Goal: Find specific page/section: Find specific page/section

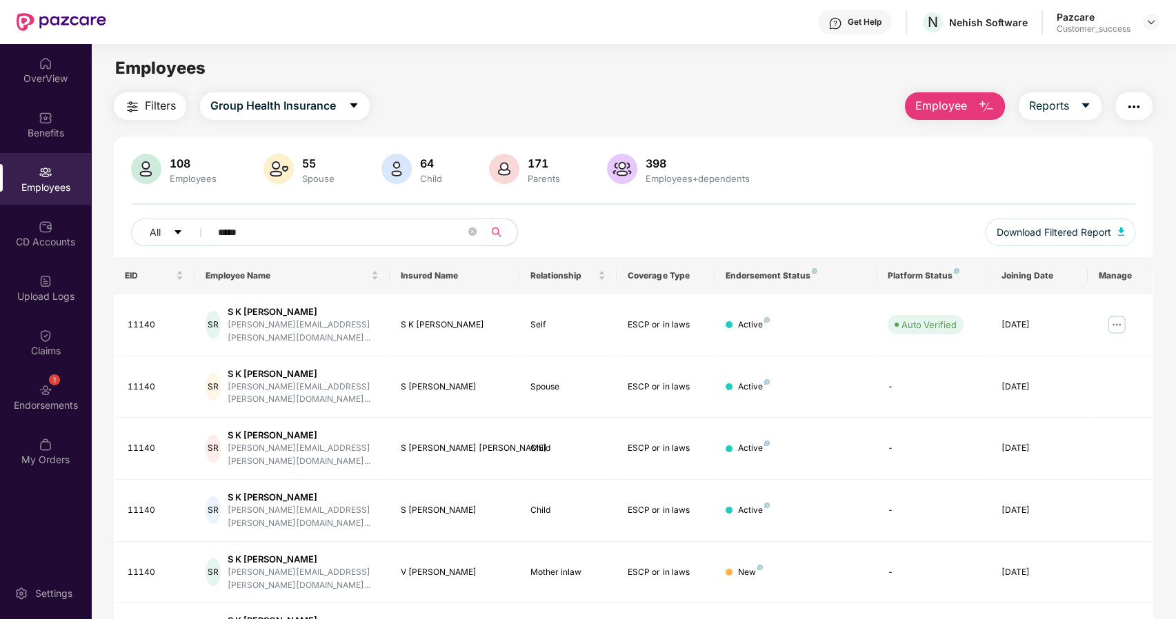
scroll to position [43, 0]
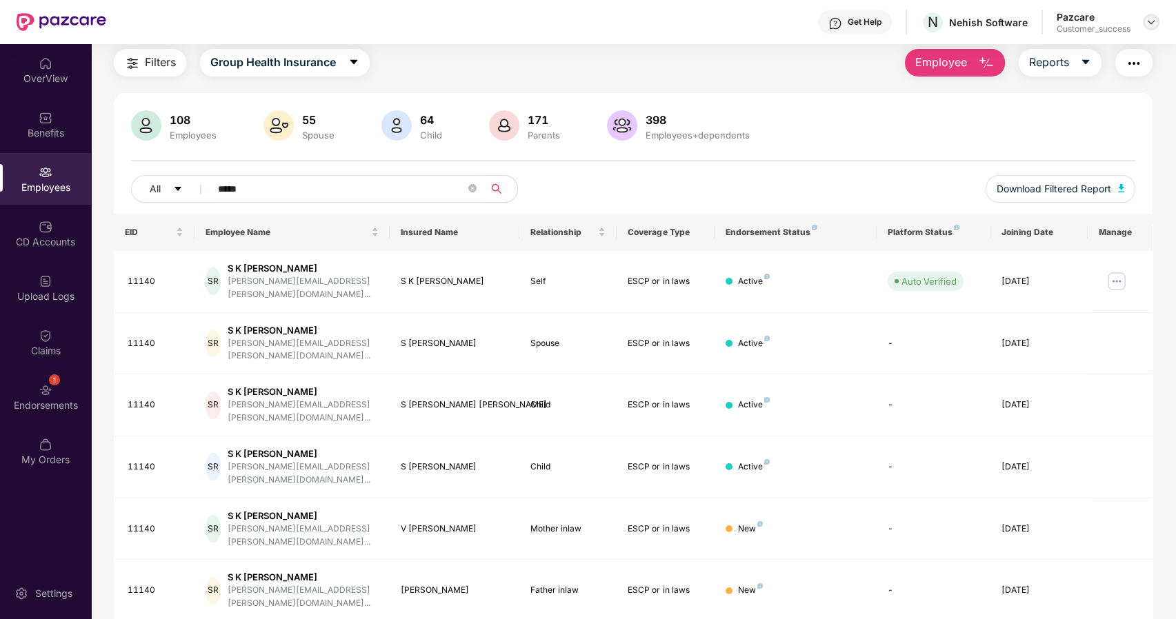
click at [1153, 19] on img at bounding box center [1151, 22] width 11 height 11
click at [1076, 42] on div "Switch to partner view" at bounding box center [1086, 54] width 179 height 27
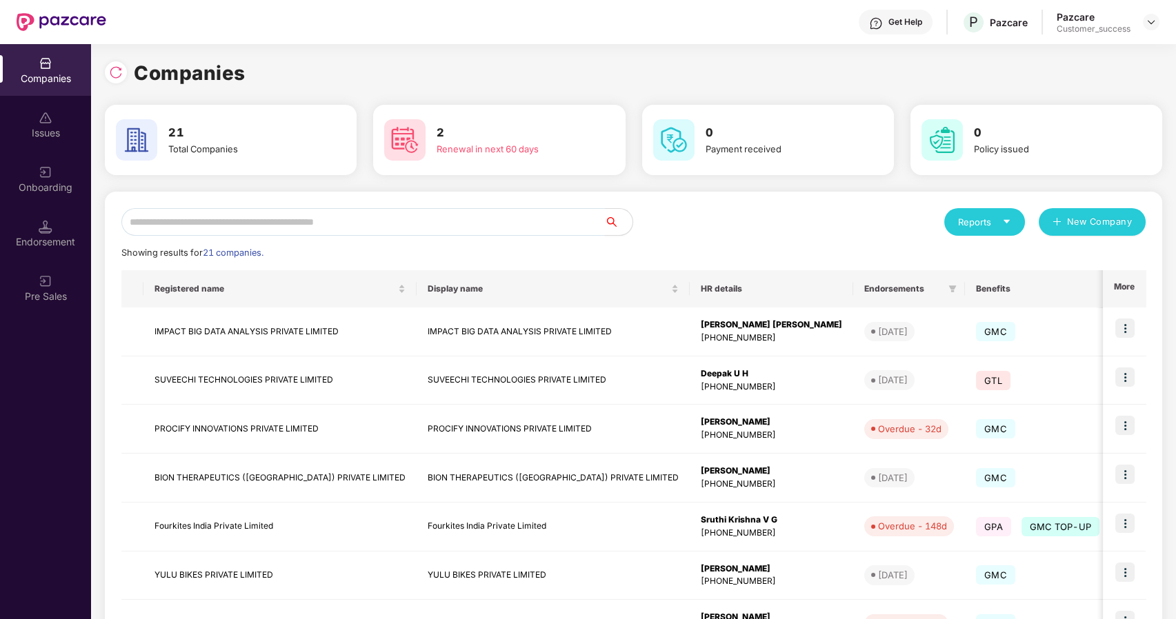
click at [214, 216] on input "text" at bounding box center [363, 222] width 484 height 28
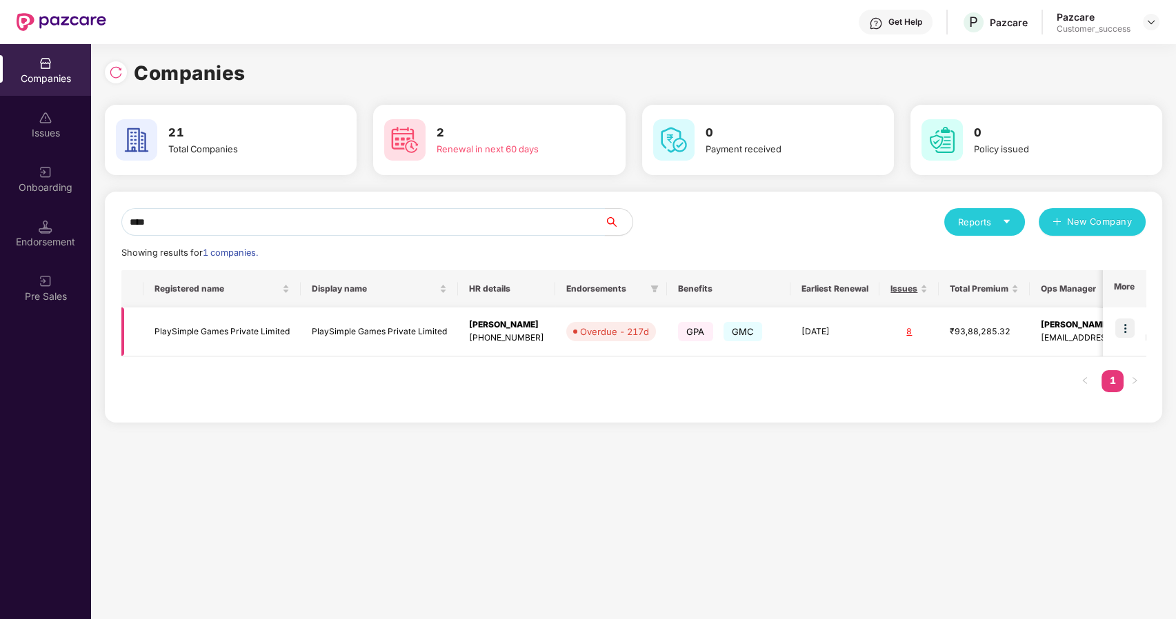
type input "****"
click at [371, 323] on td "PlaySimple Games Private Limited" at bounding box center [379, 332] width 157 height 49
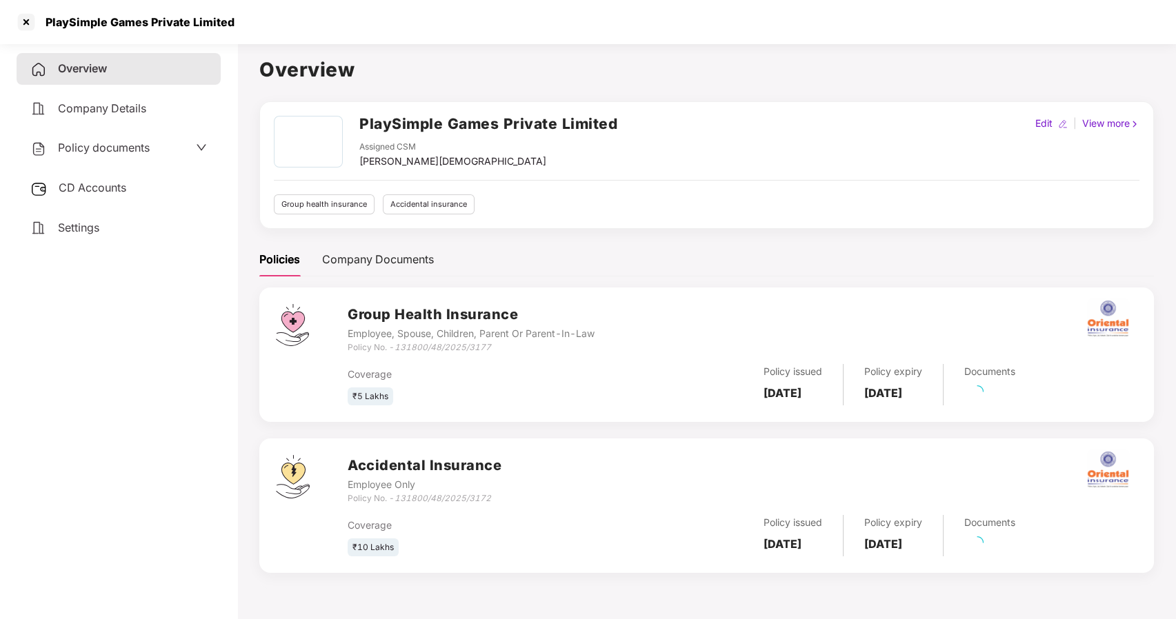
click at [88, 139] on div "Policy documents" at bounding box center [89, 148] width 119 height 18
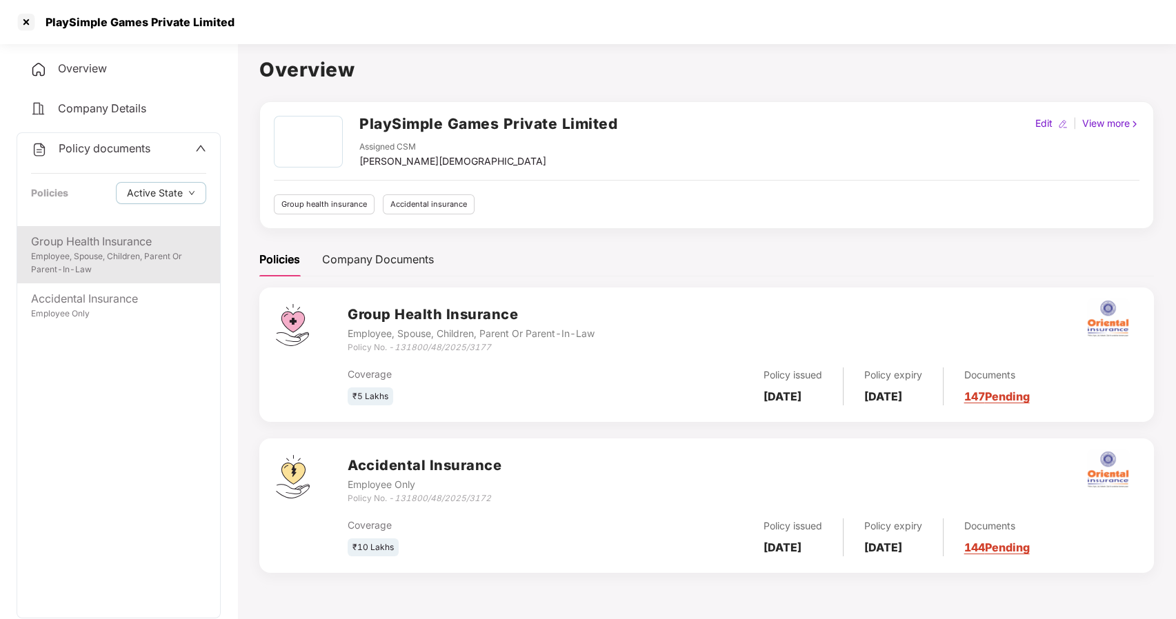
click at [101, 244] on div "Group Health Insurance" at bounding box center [118, 241] width 175 height 17
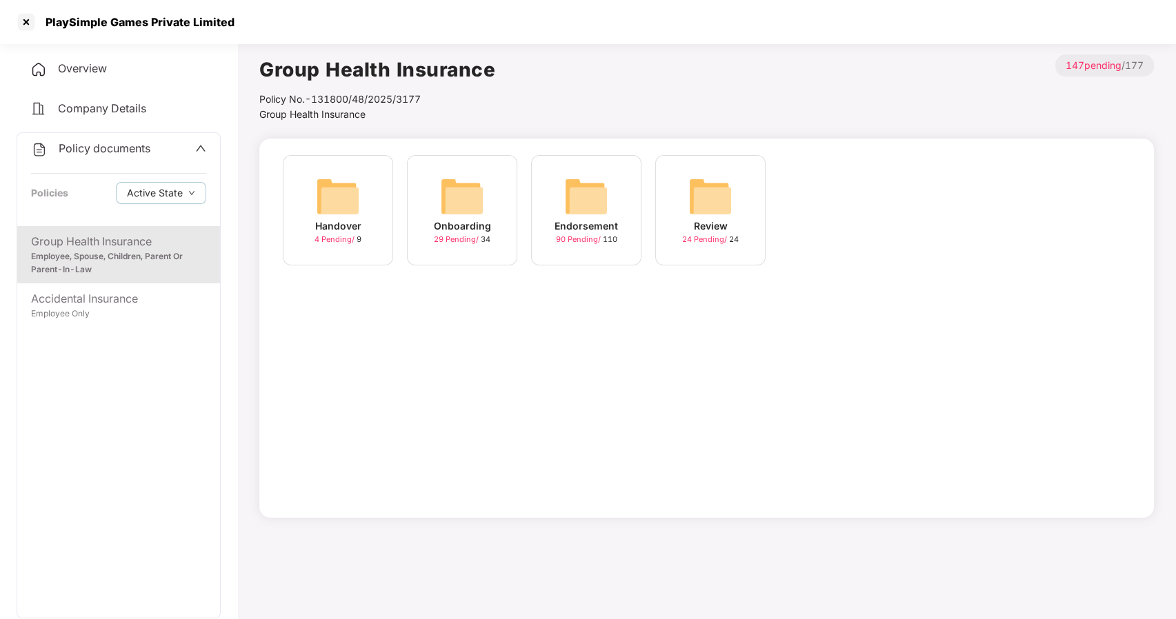
click at [446, 198] on img at bounding box center [462, 197] width 44 height 44
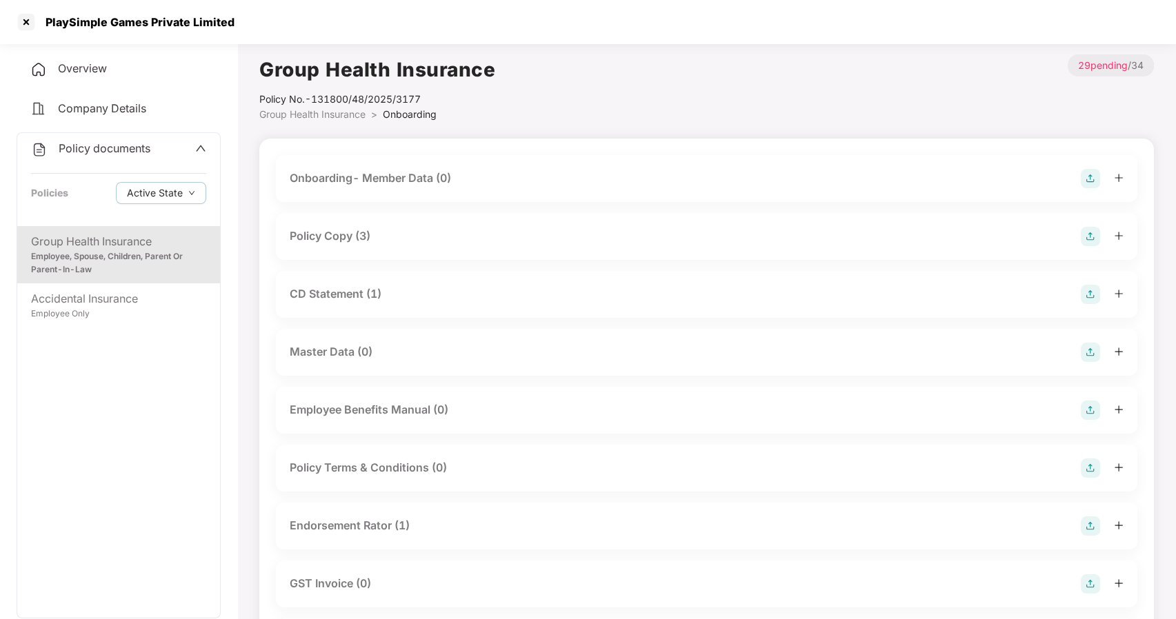
click at [328, 239] on div "Policy Copy (3)" at bounding box center [330, 236] width 81 height 17
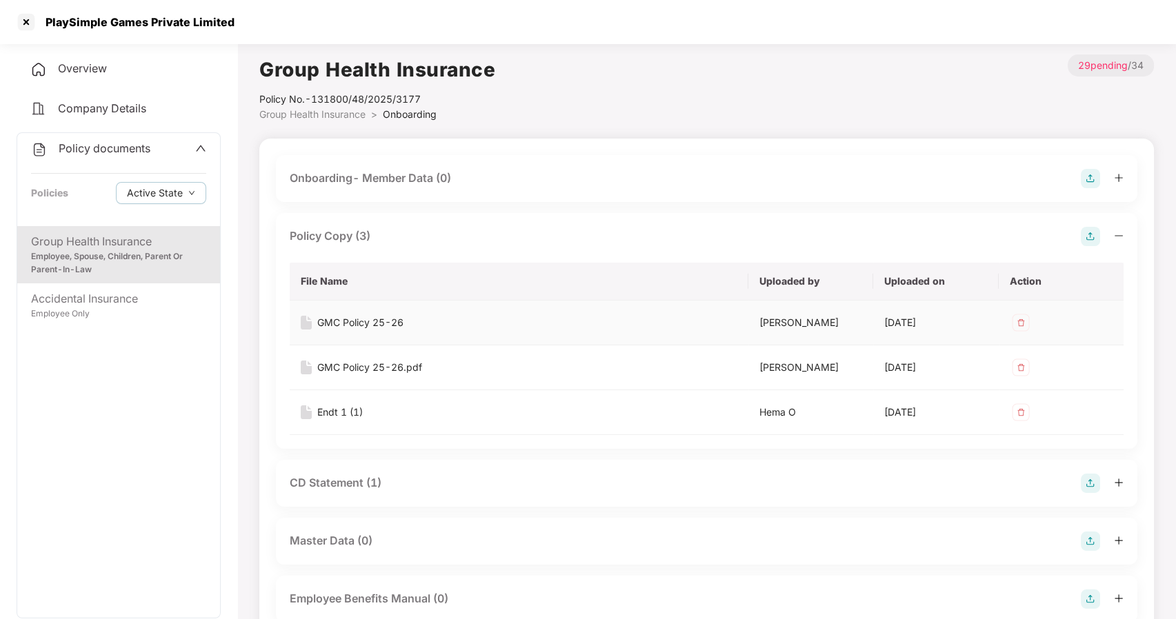
click at [343, 318] on div "GMC Policy 25-26" at bounding box center [360, 322] width 86 height 15
click at [26, 25] on div at bounding box center [26, 22] width 22 height 22
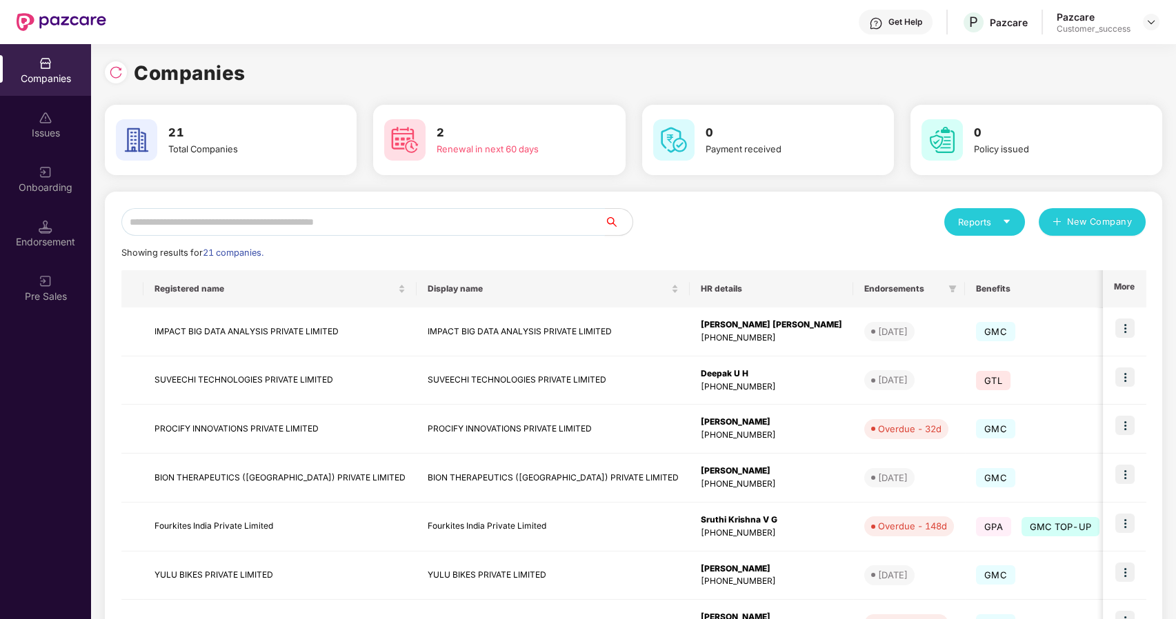
click at [346, 223] on input "text" at bounding box center [363, 222] width 484 height 28
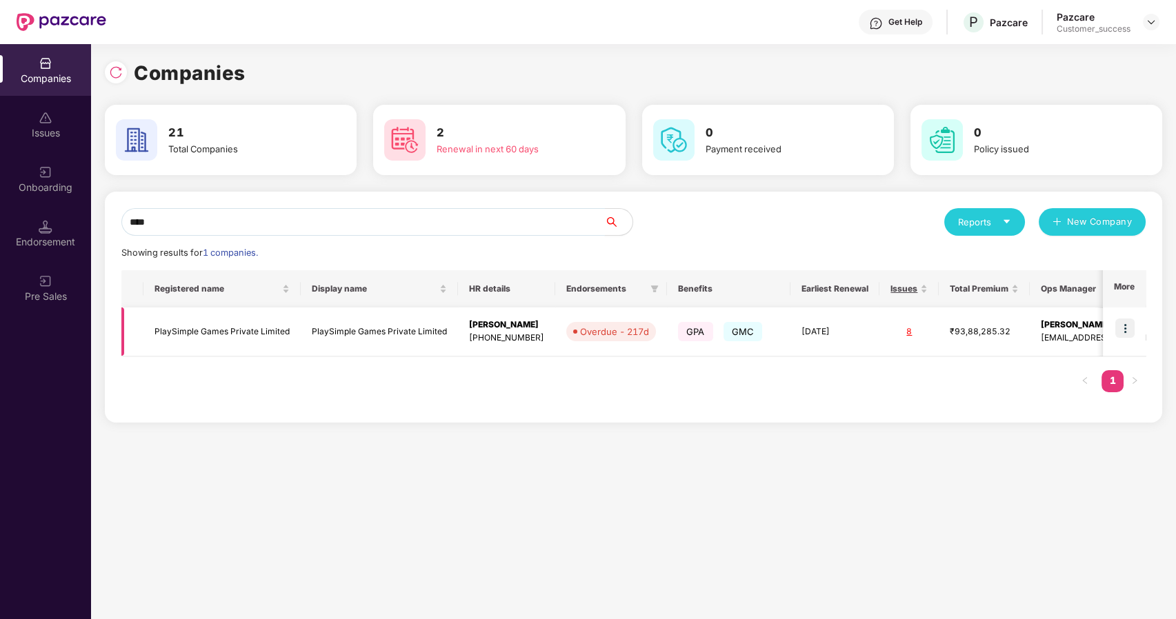
type input "****"
click at [1133, 328] on img at bounding box center [1124, 328] width 19 height 19
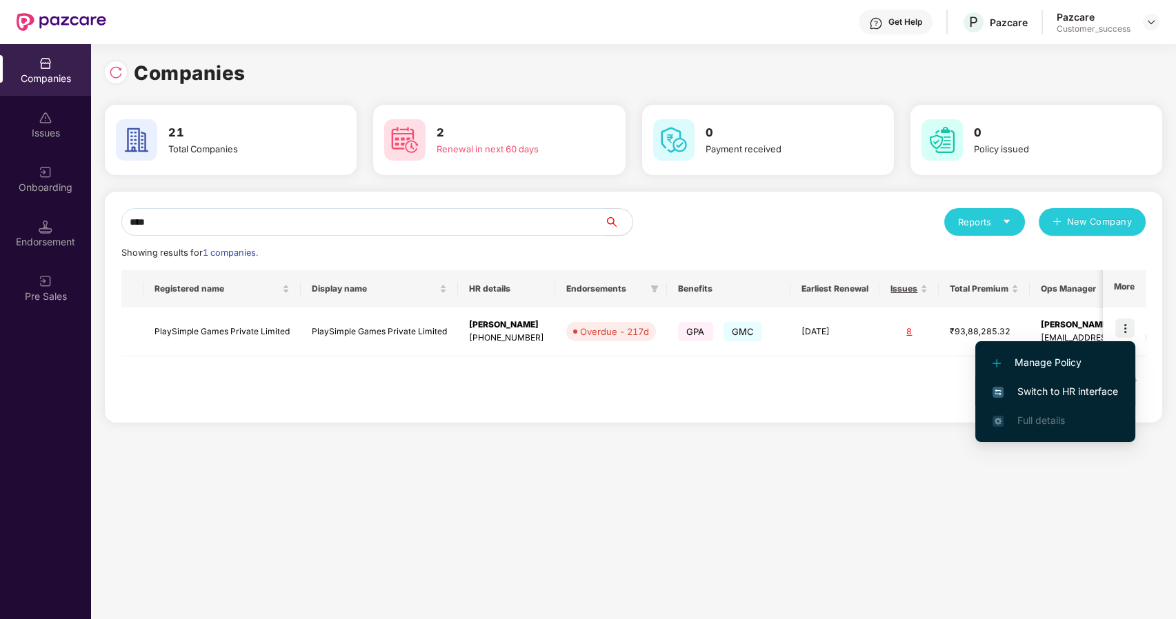
click at [1057, 385] on span "Switch to HR interface" at bounding box center [1056, 391] width 126 height 15
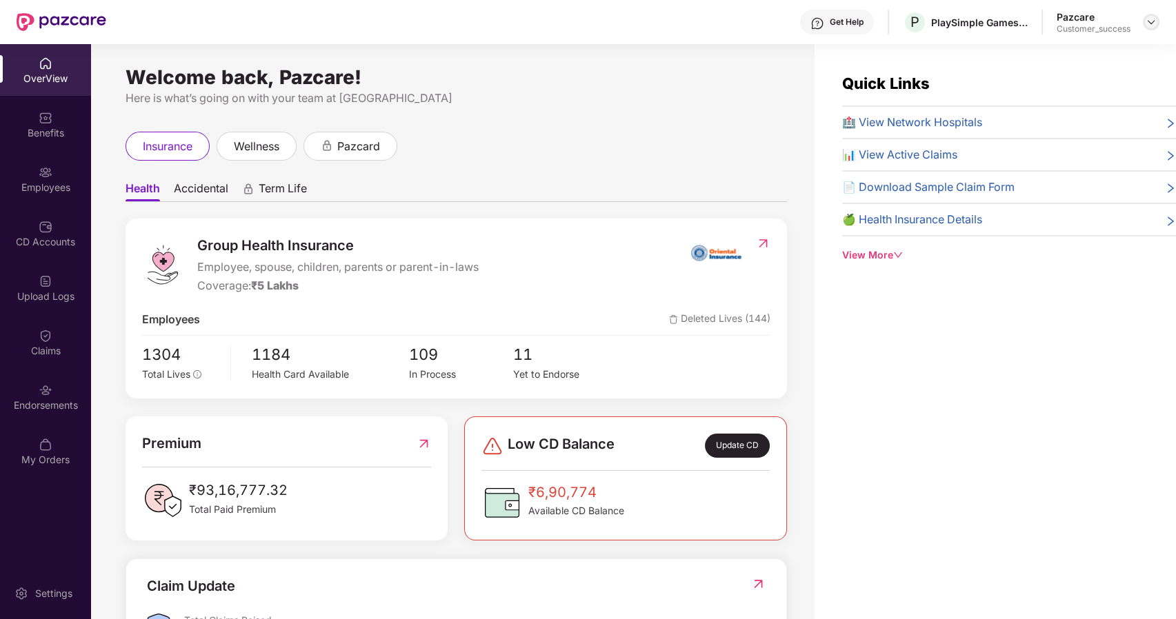
click at [1154, 19] on img at bounding box center [1151, 22] width 11 height 11
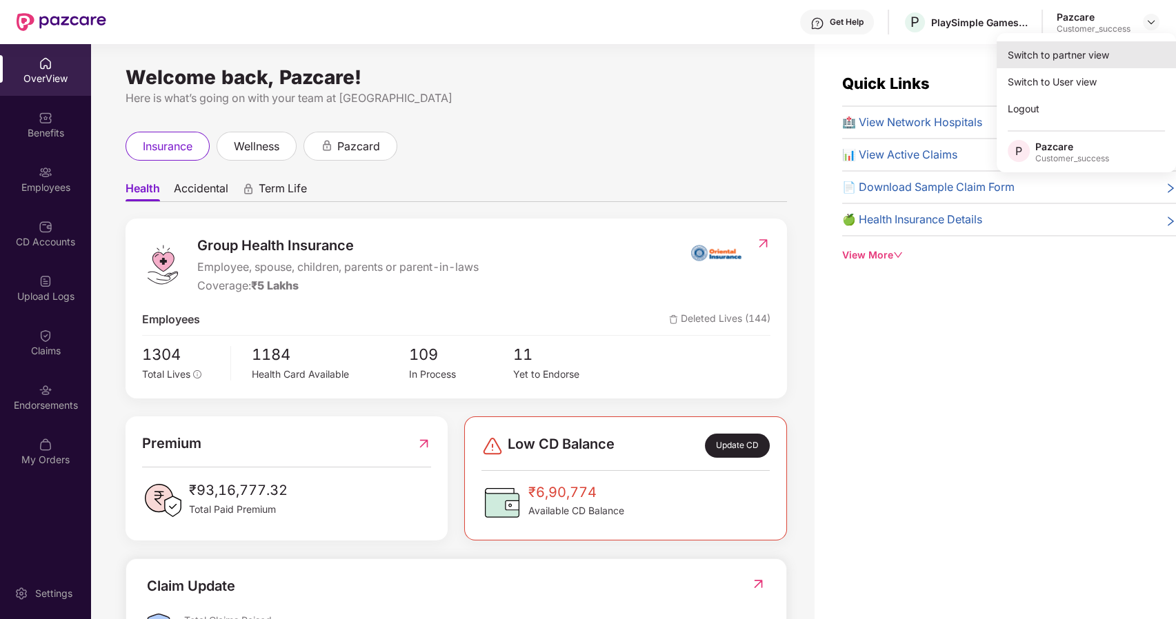
click at [1024, 48] on div "Switch to partner view" at bounding box center [1086, 54] width 179 height 27
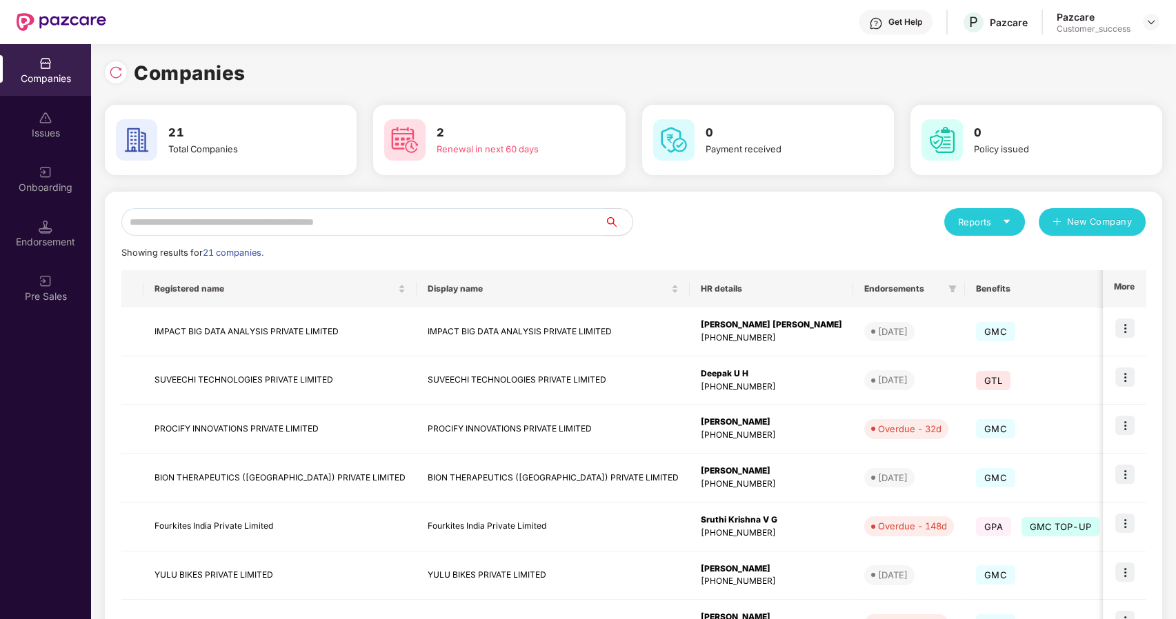
click at [172, 228] on input "text" at bounding box center [363, 222] width 484 height 28
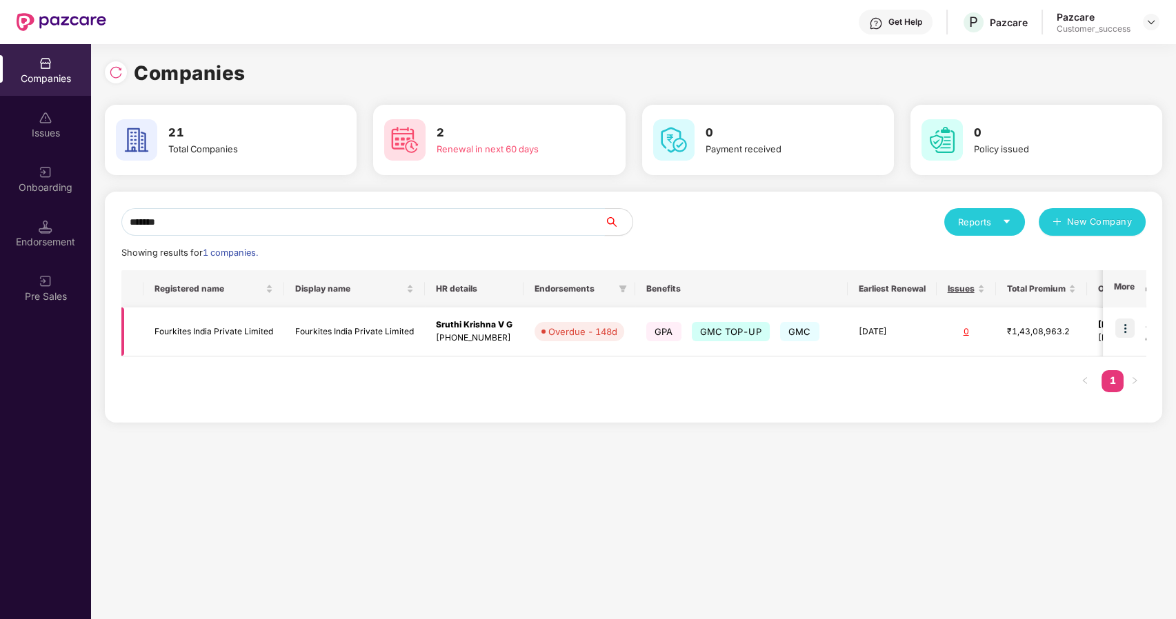
type input "*******"
click at [193, 323] on td "Fourkites India Private Limited" at bounding box center [213, 332] width 141 height 49
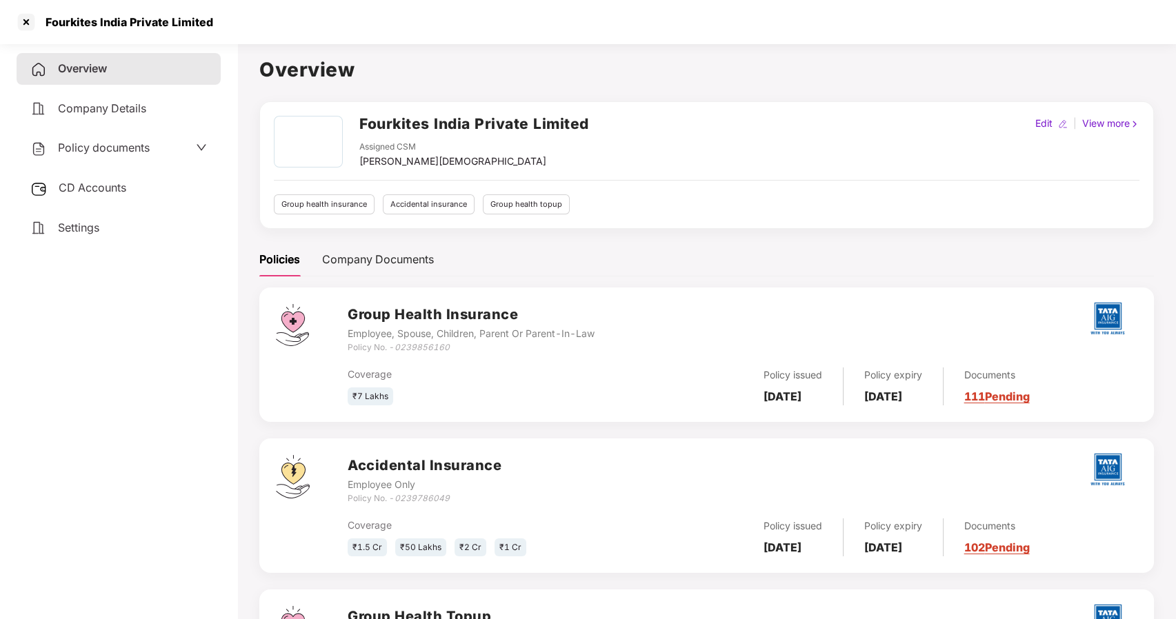
click at [101, 146] on span "Policy documents" at bounding box center [104, 148] width 92 height 14
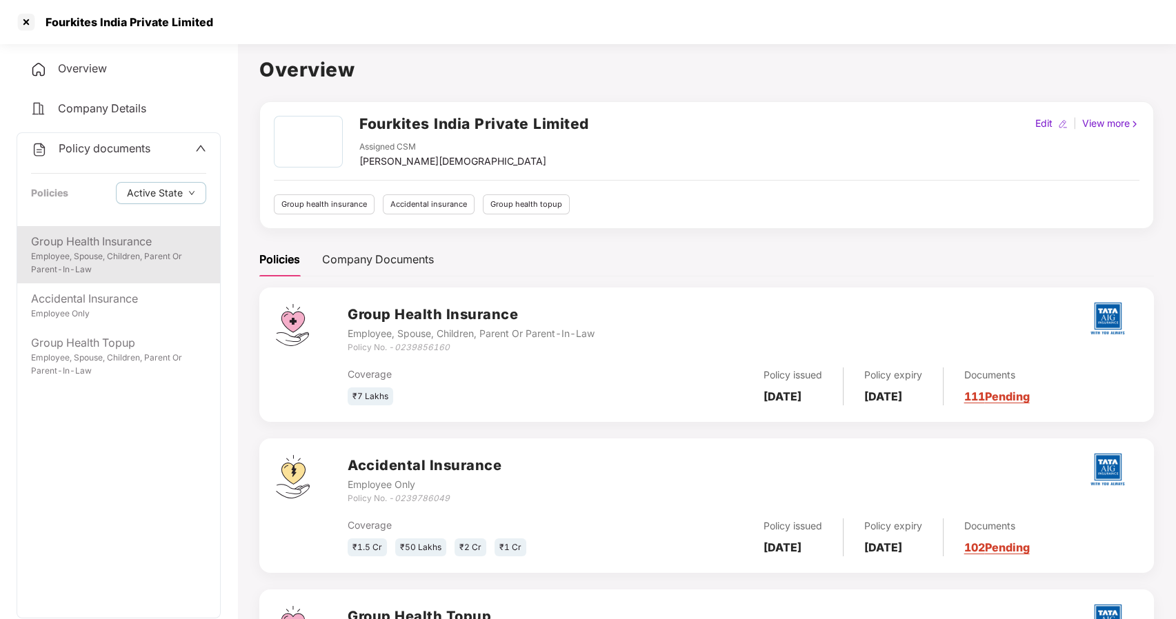
click at [108, 259] on div "Employee, Spouse, Children, Parent Or Parent-In-Law" at bounding box center [118, 263] width 175 height 26
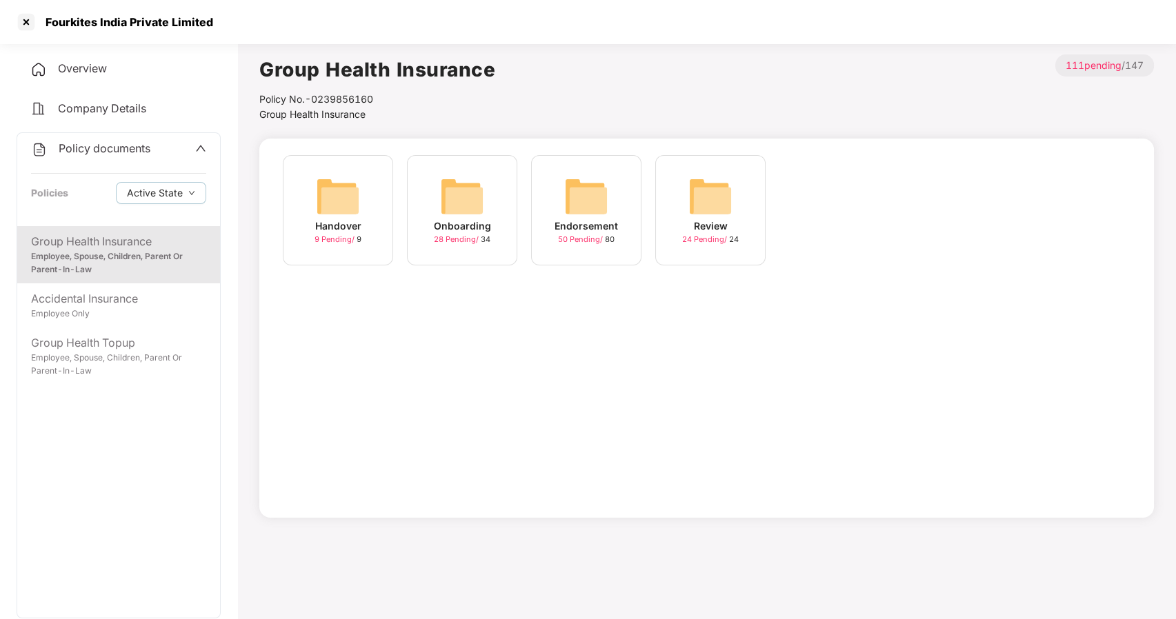
click at [437, 217] on div "Onboarding 28 Pending / 34" at bounding box center [462, 210] width 110 height 110
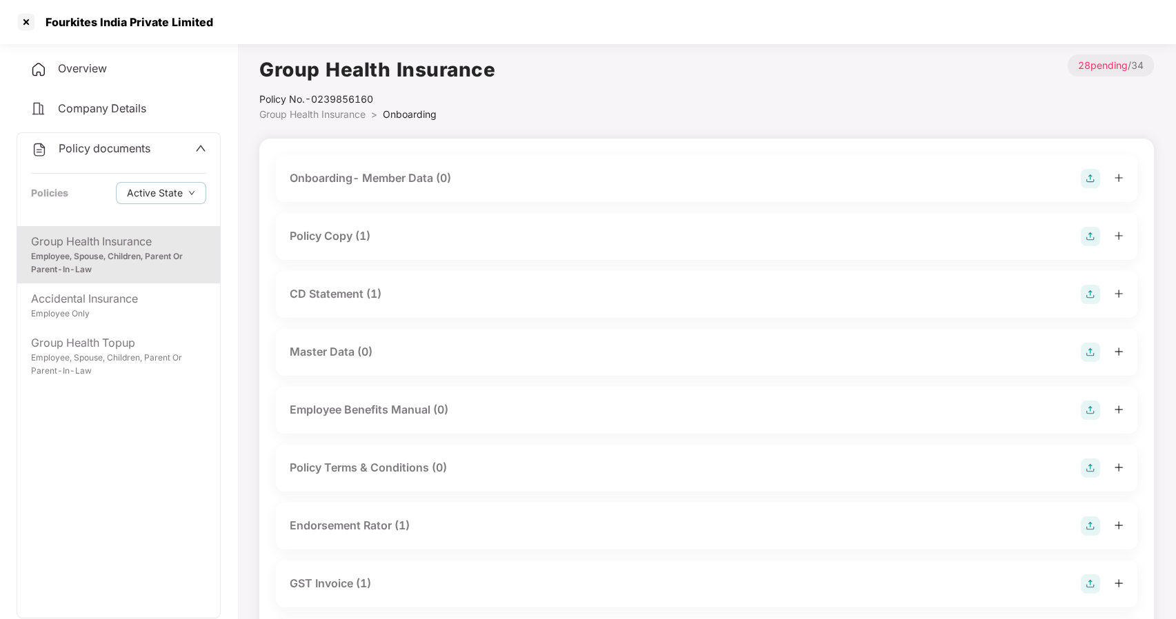
click at [331, 241] on div "Policy Copy (1)" at bounding box center [330, 236] width 81 height 17
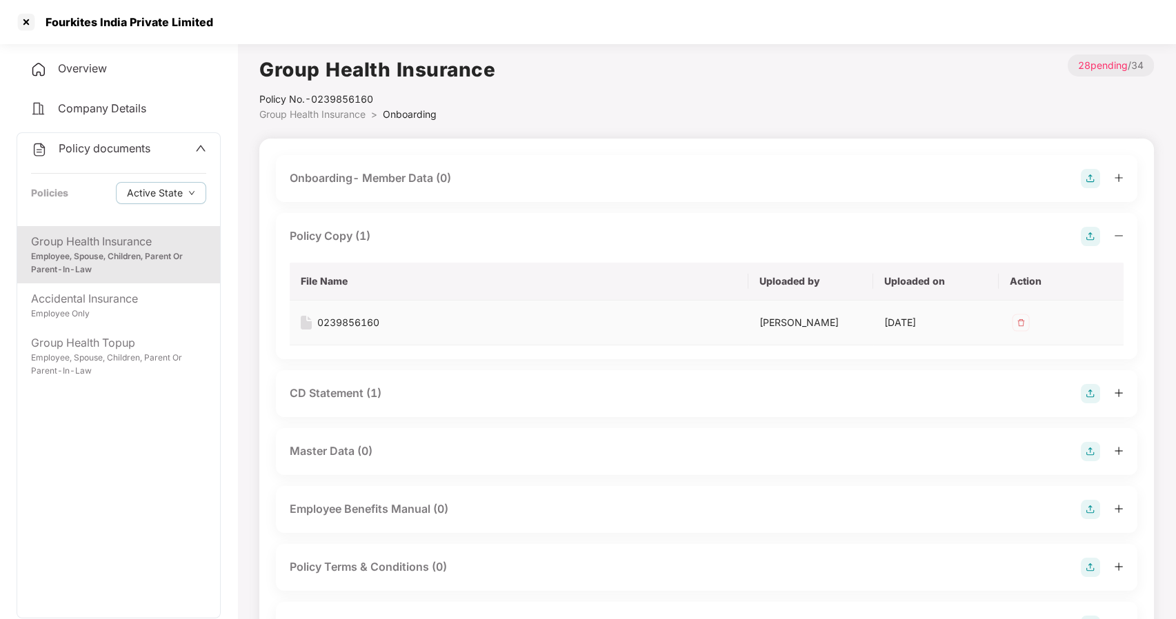
click at [339, 324] on div "0239856160" at bounding box center [348, 322] width 62 height 15
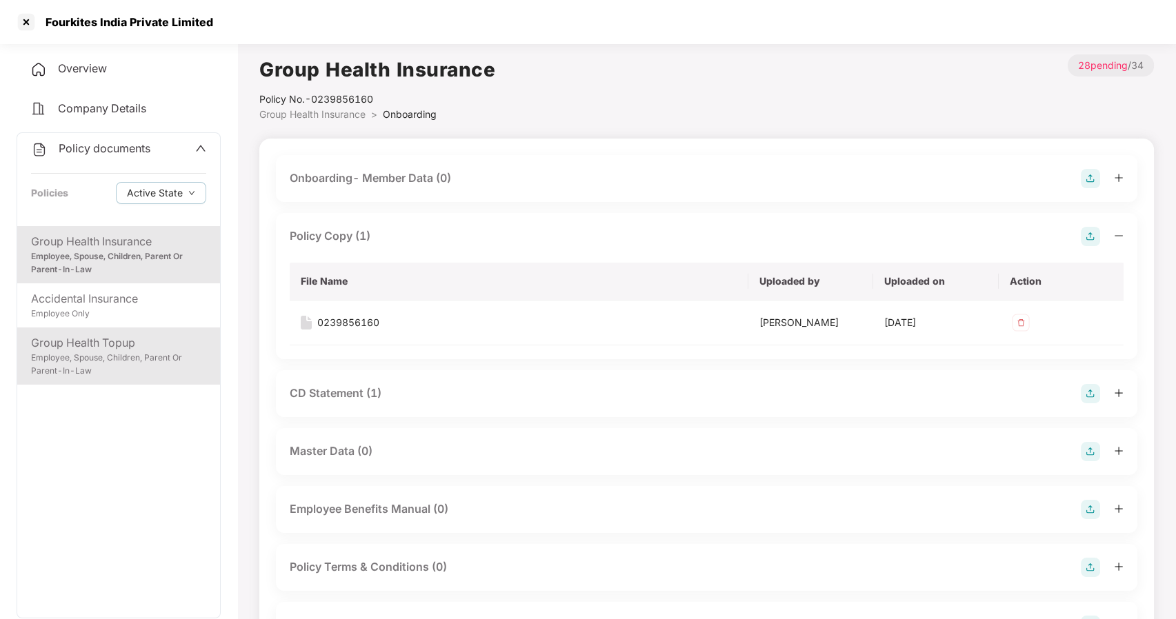
click at [88, 328] on div "Group Health Topup Employee, Spouse, Children, Parent Or Parent-In-Law" at bounding box center [118, 356] width 203 height 57
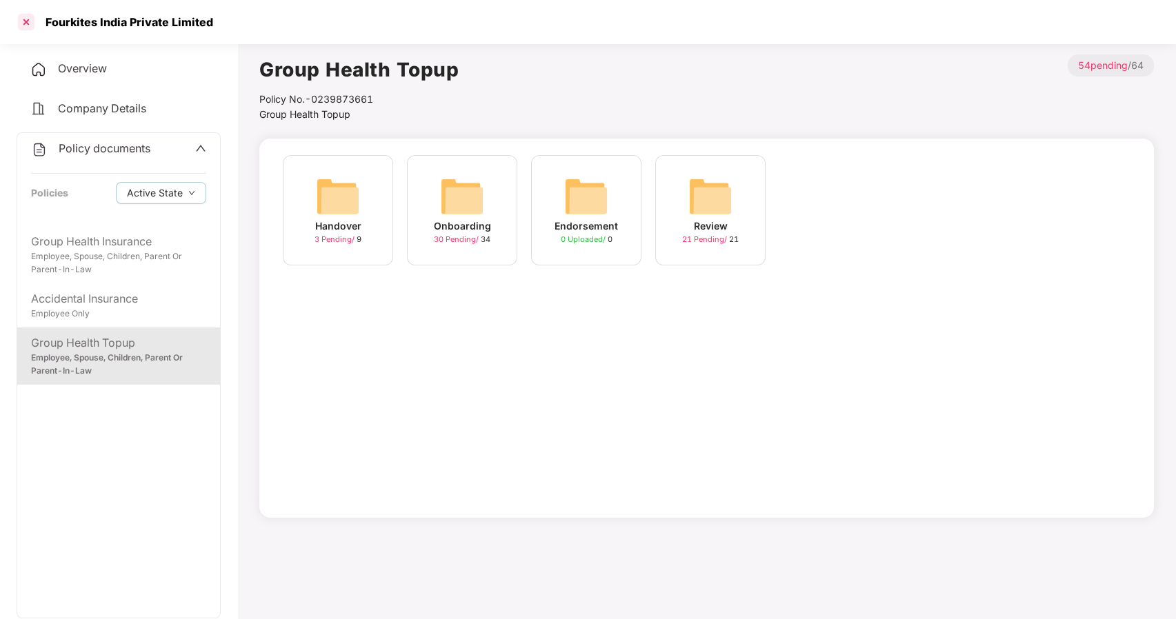
click at [25, 19] on div at bounding box center [26, 22] width 22 height 22
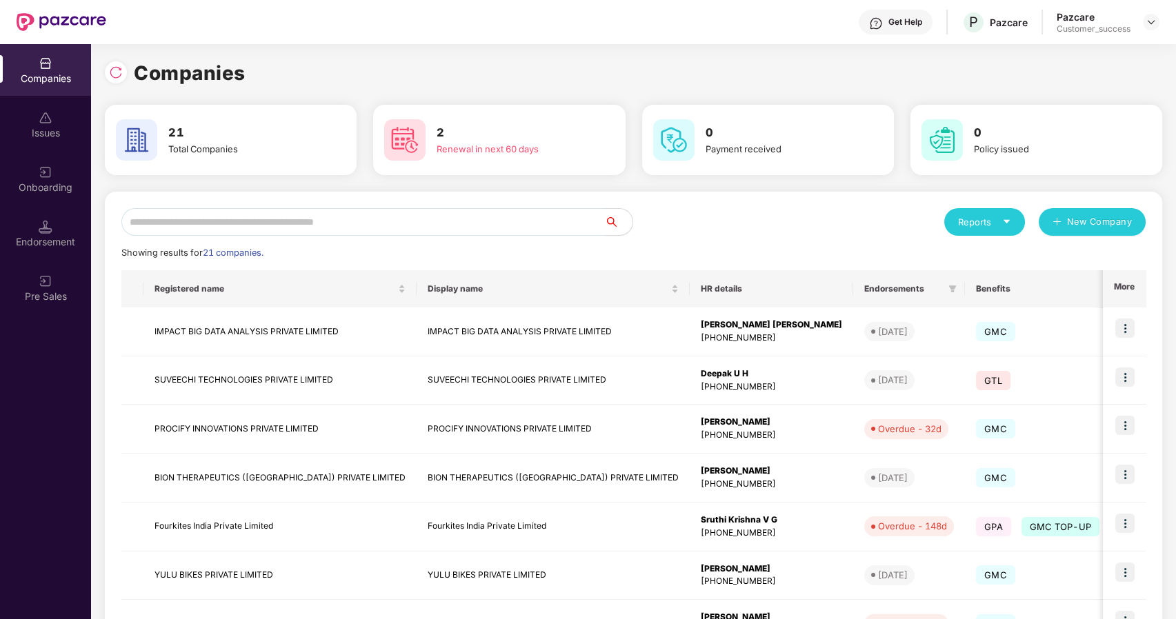
click at [197, 227] on input "text" at bounding box center [363, 222] width 484 height 28
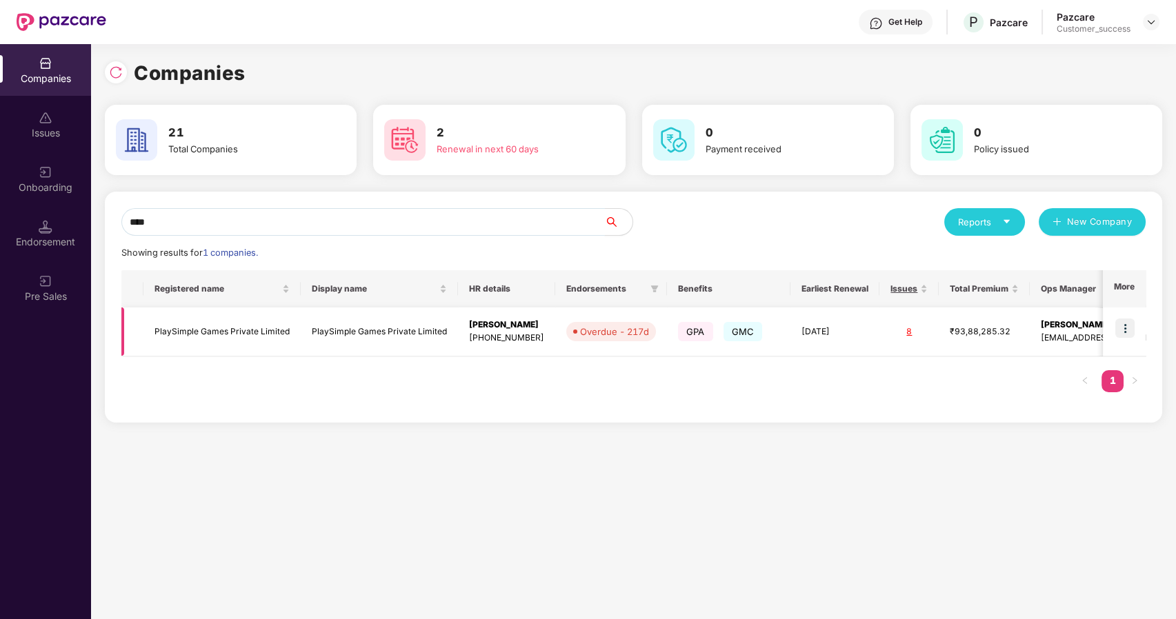
type input "****"
click at [1129, 328] on img at bounding box center [1124, 328] width 19 height 19
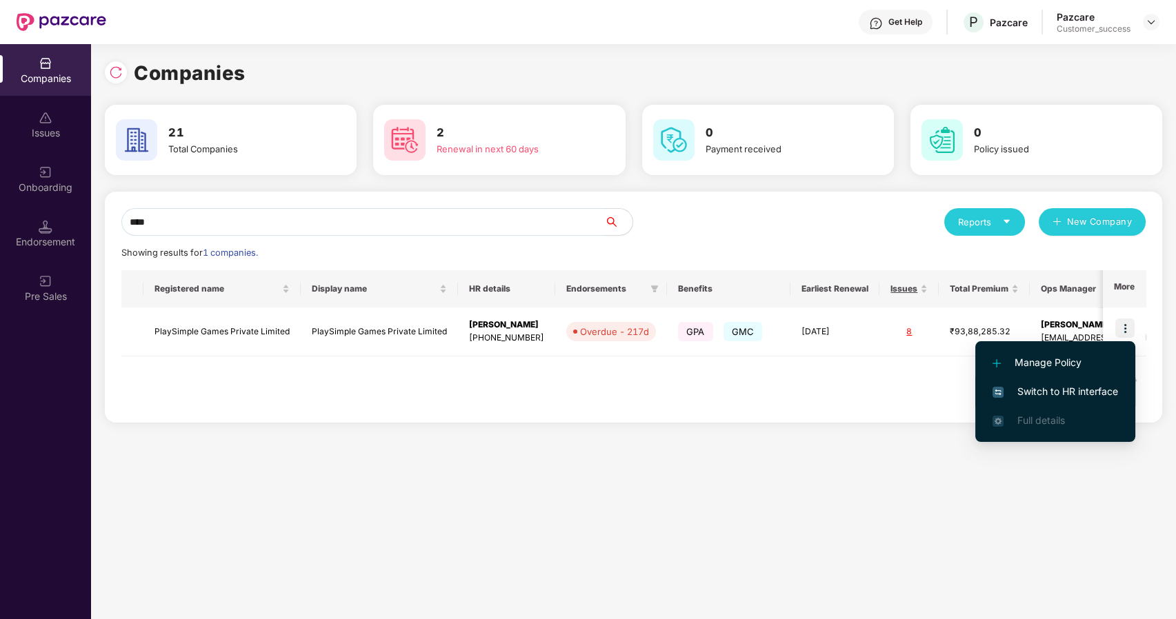
click at [1051, 393] on span "Switch to HR interface" at bounding box center [1056, 391] width 126 height 15
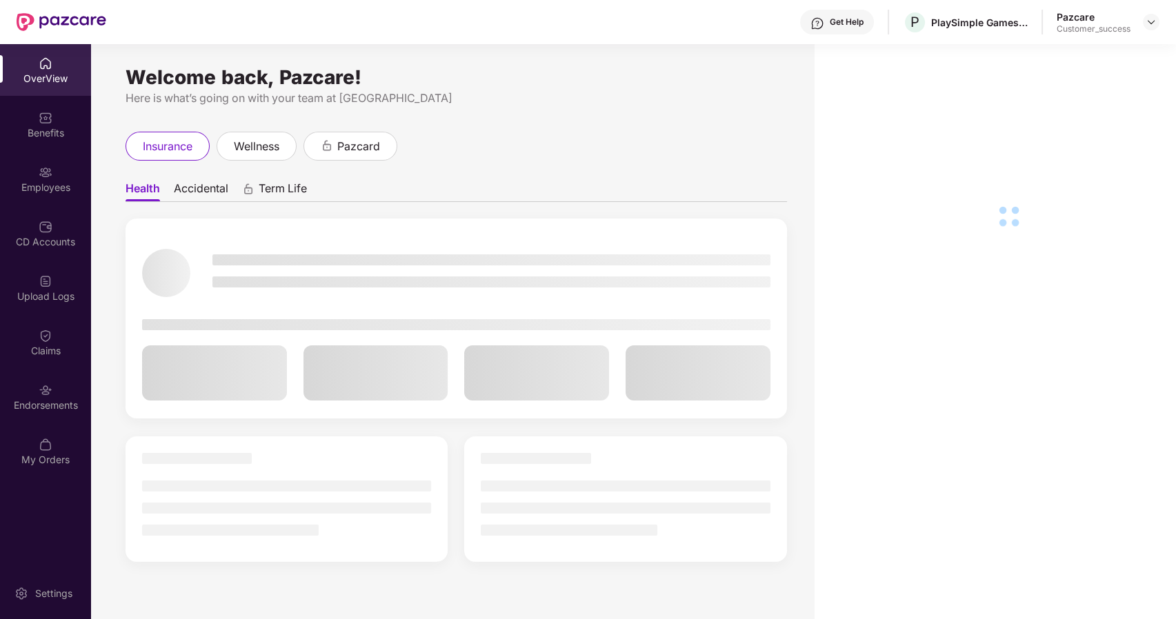
click at [57, 124] on div "Benefits" at bounding box center [45, 125] width 91 height 52
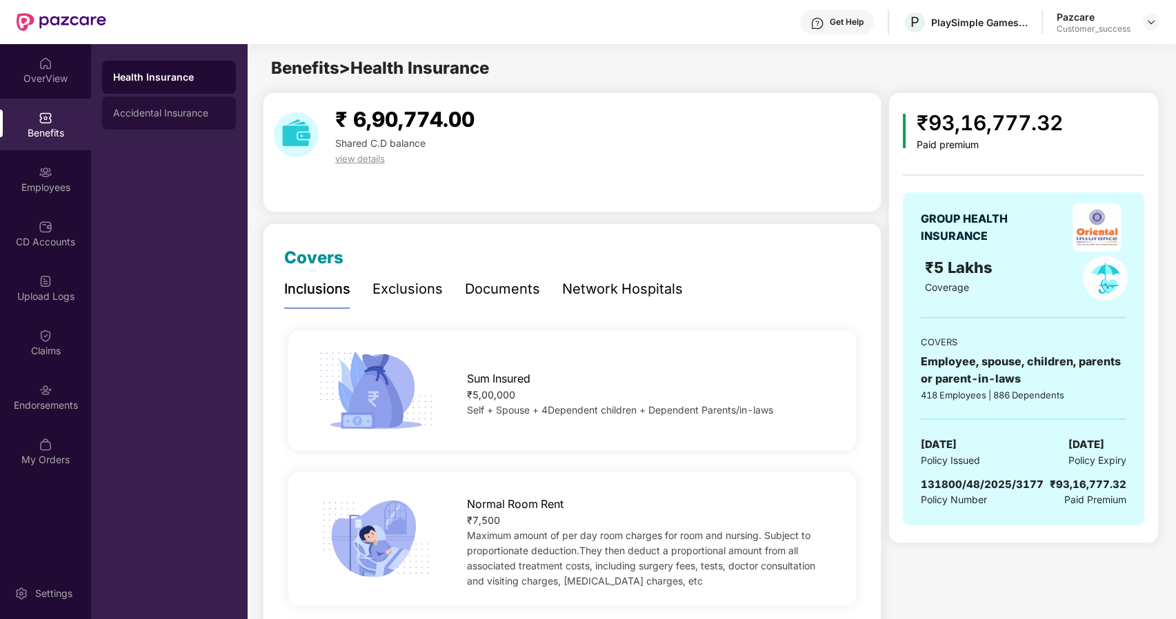
click at [141, 111] on div "Accidental Insurance" at bounding box center [169, 113] width 112 height 11
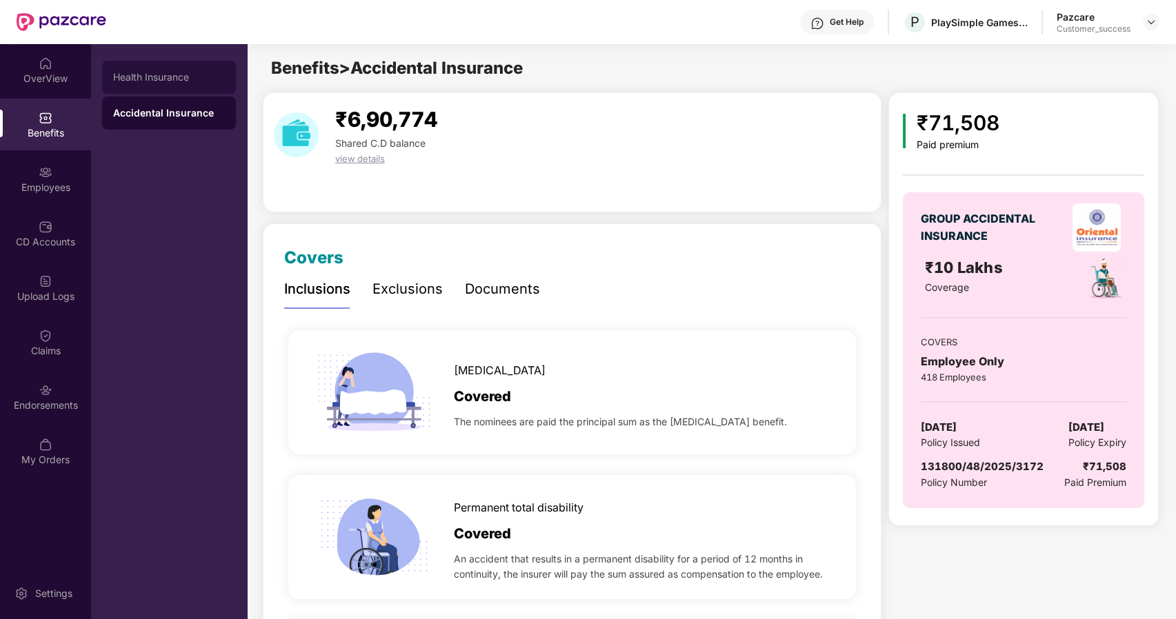
click at [151, 77] on div "Health Insurance" at bounding box center [169, 77] width 112 height 11
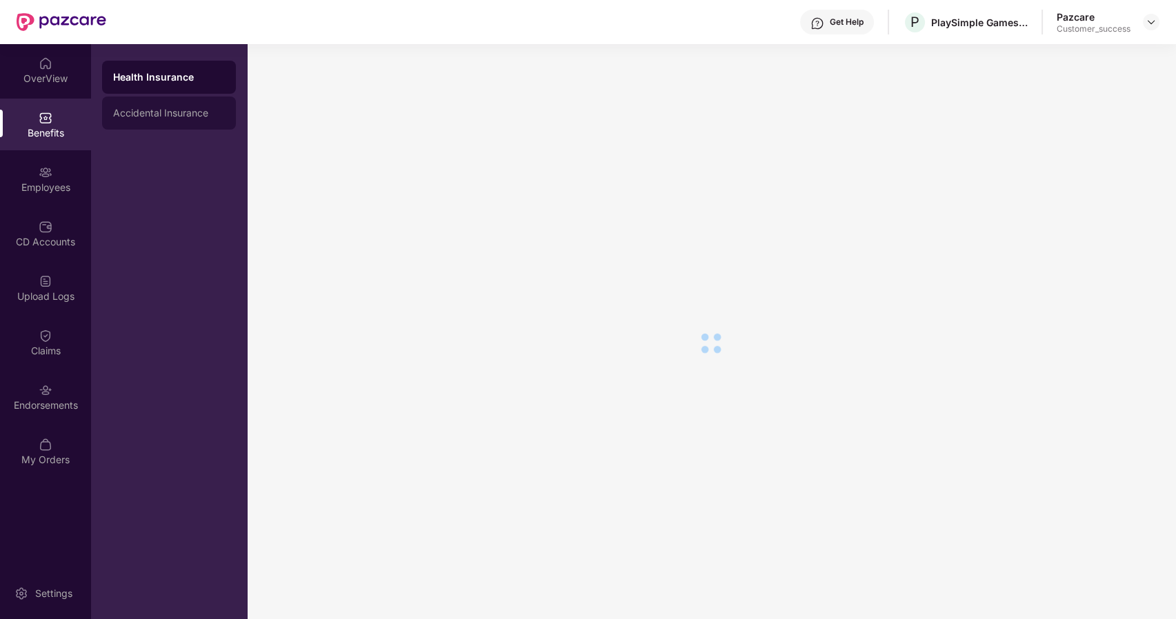
click at [121, 114] on div "Accidental Insurance" at bounding box center [169, 113] width 112 height 11
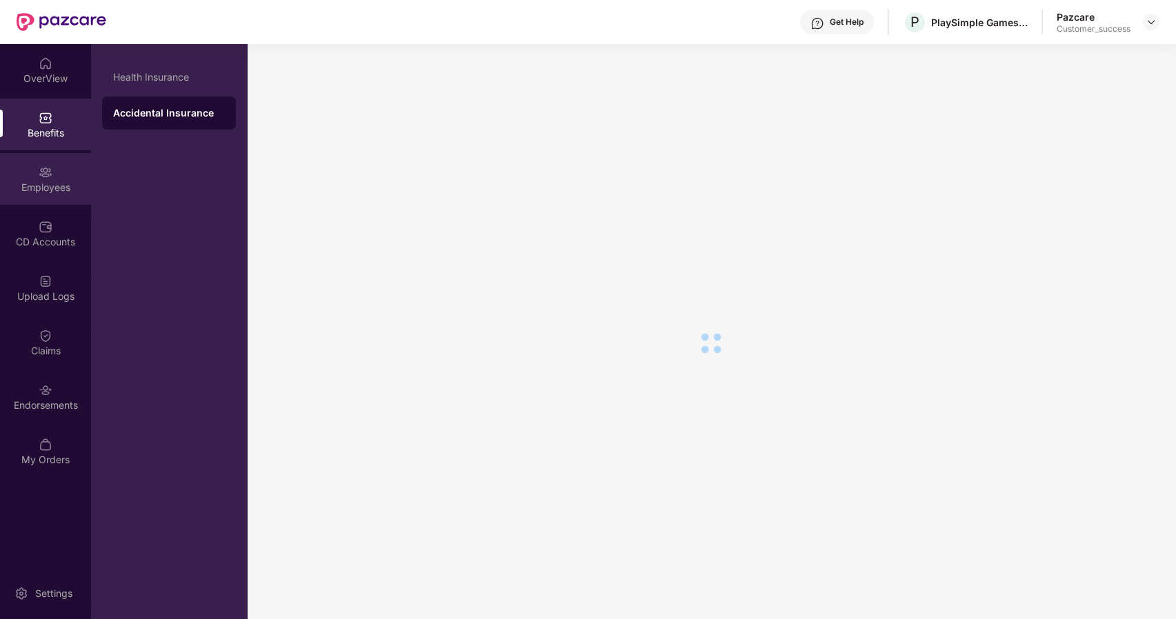
click at [28, 172] on div "Employees" at bounding box center [45, 179] width 91 height 52
